Goal: Information Seeking & Learning: Find specific fact

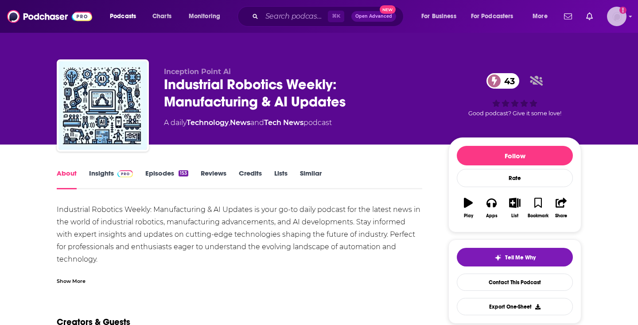
click at [612, 21] on img "Logged in as JamesRod2024" at bounding box center [617, 17] width 20 height 20
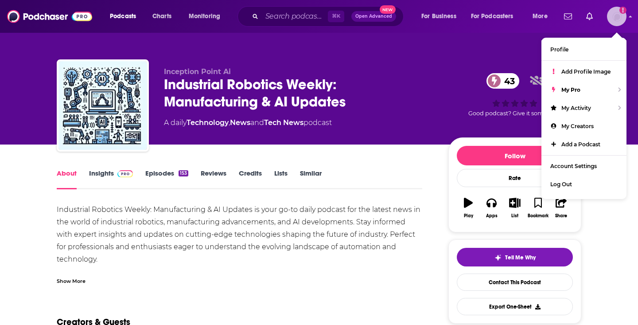
click at [612, 21] on img "Logged in as JamesRod2024" at bounding box center [617, 17] width 20 height 20
click at [317, 22] on input "Search podcasts, credits, & more..." at bounding box center [295, 16] width 66 height 14
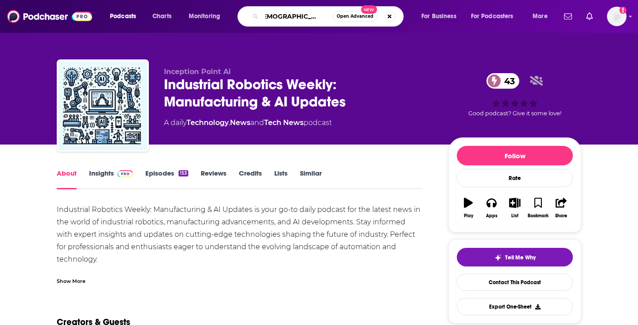
type input "[DEMOGRAPHIC_DATA], vp of marketing"
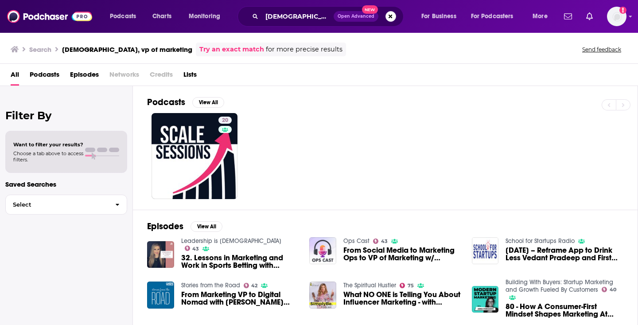
click at [58, 75] on span "Podcasts" at bounding box center [45, 76] width 30 height 18
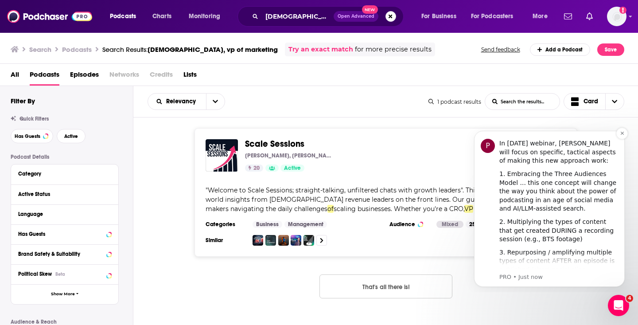
scroll to position [357, 0]
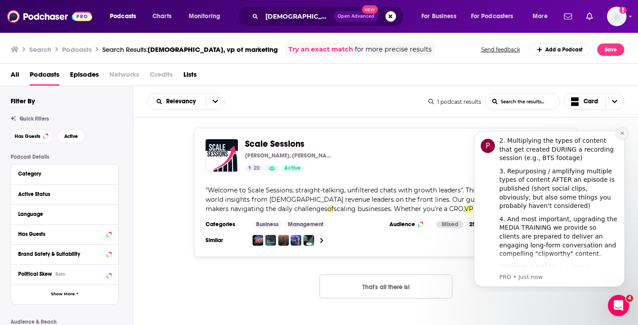
click at [622, 133] on icon "Dismiss notification" at bounding box center [622, 133] width 5 height 5
